Goal: Task Accomplishment & Management: Use online tool/utility

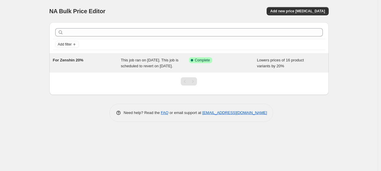
click at [66, 61] on span "For Zenshin 20%" at bounding box center [68, 60] width 31 height 4
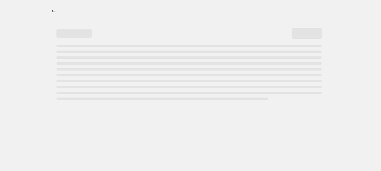
select select "percentage"
select select "collection"
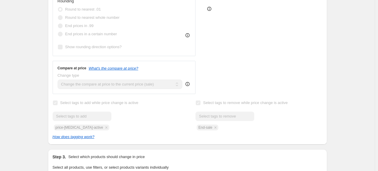
scroll to position [215, 0]
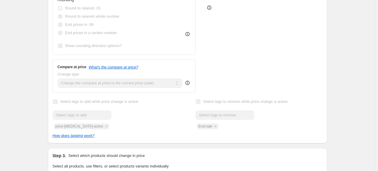
click at [76, 129] on div "Submit price-[MEDICAL_DATA]-active" at bounding box center [116, 120] width 127 height 19
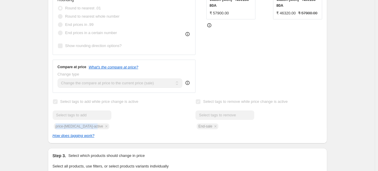
drag, startPoint x: 57, startPoint y: 134, endPoint x: 93, endPoint y: 134, distance: 36.2
click at [93, 129] on div "Submit price-[MEDICAL_DATA]-active" at bounding box center [116, 120] width 127 height 19
copy span "price-[MEDICAL_DATA]-active"
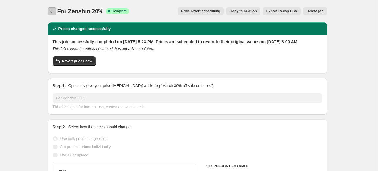
click at [51, 11] on icon "Price change jobs" at bounding box center [52, 11] width 6 height 6
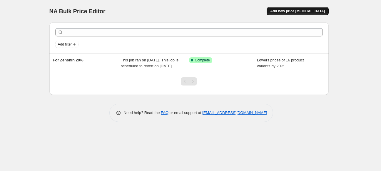
click at [286, 14] on button "Add new price [MEDICAL_DATA]" at bounding box center [298, 11] width 62 height 8
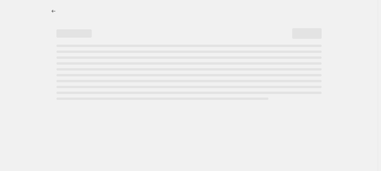
select select "percentage"
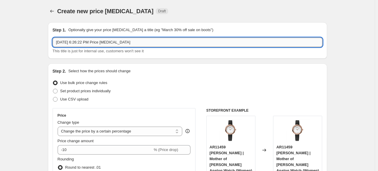
click at [89, 46] on input "[DATE] 6:26:22 PM Price [MEDICAL_DATA]" at bounding box center [188, 42] width 270 height 9
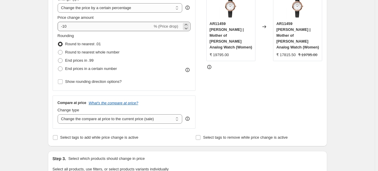
type input "Timex Waterbury 20% Off"
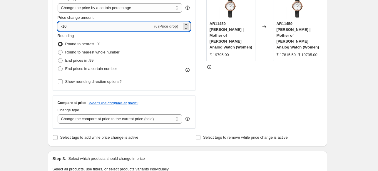
click at [78, 27] on input "-10" at bounding box center [105, 26] width 95 height 9
type input "-1"
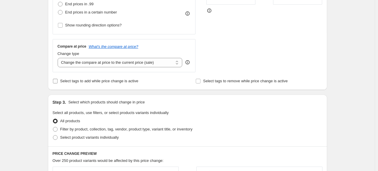
type input "-20"
click at [79, 83] on span "Select tags to add while price change is active" at bounding box center [99, 81] width 78 height 4
click at [58, 83] on input "Select tags to add while price change is active" at bounding box center [55, 81] width 5 height 5
checkbox input "true"
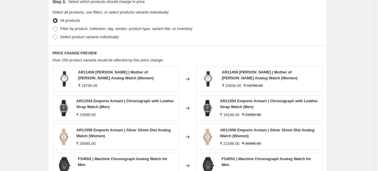
scroll to position [314, 0]
click at [95, 28] on span "Filter by product, collection, tag, vendor, product type, variant title, or inv…" at bounding box center [126, 28] width 132 height 4
click at [53, 26] on input "Filter by product, collection, tag, vendor, product type, variant title, or inv…" at bounding box center [53, 26] width 0 height 0
radio input "true"
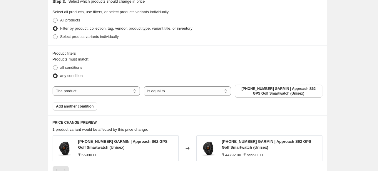
click at [96, 97] on div "The product The product's collection The product's tag The product's vendor The…" at bounding box center [188, 91] width 270 height 13
click at [96, 94] on select "The product The product's collection The product's tag The product's vendor The…" at bounding box center [96, 90] width 87 height 9
select select "tag"
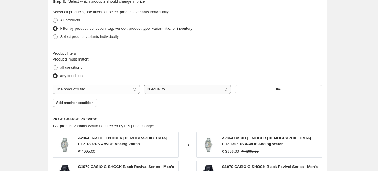
click at [205, 92] on select "Is equal to Is not equal to" at bounding box center [187, 89] width 87 height 9
click at [248, 89] on button "0%" at bounding box center [278, 89] width 87 height 8
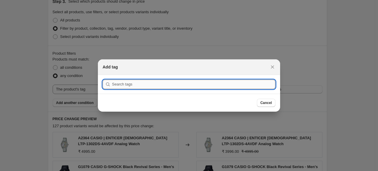
click at [211, 86] on input ":r5e:" at bounding box center [194, 84] width 164 height 9
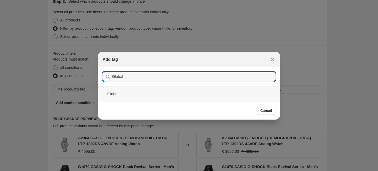
type input "Global"
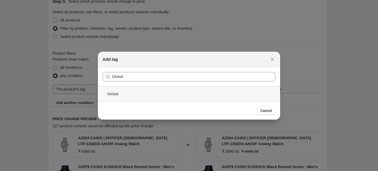
click at [137, 93] on div "Global" at bounding box center [189, 94] width 182 height 16
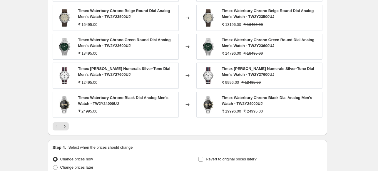
scroll to position [525, 0]
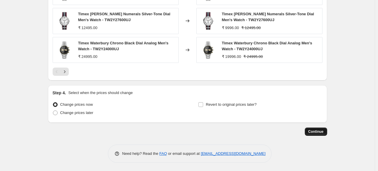
click at [318, 129] on span "Continue" at bounding box center [316, 131] width 15 height 5
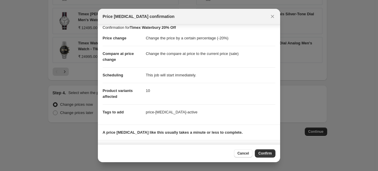
scroll to position [37, 0]
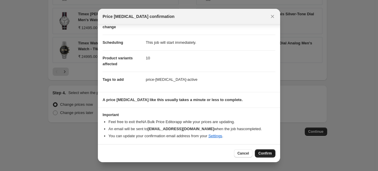
click at [269, 152] on span "Confirm" at bounding box center [266, 153] width 14 height 5
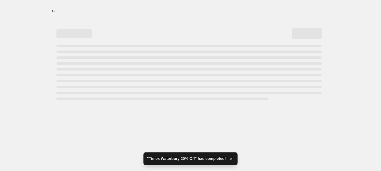
select select "percentage"
select select "tag"
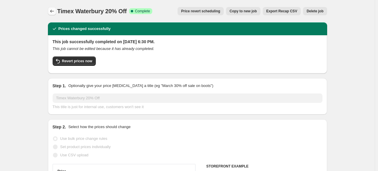
click at [54, 13] on icon "Price change jobs" at bounding box center [52, 11] width 6 height 6
